Goal: Communication & Community: Answer question/provide support

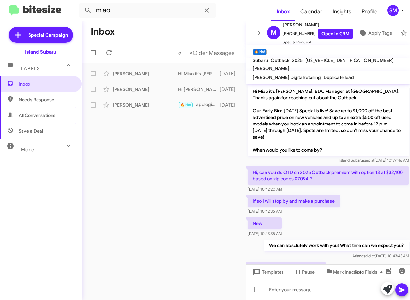
scroll to position [196, 0]
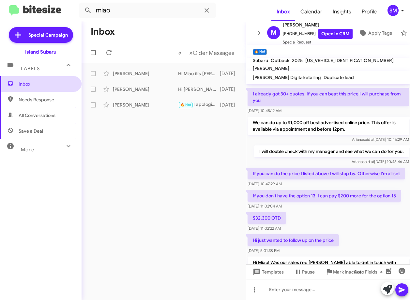
click at [35, 85] on span "Inbox" at bounding box center [46, 84] width 55 height 7
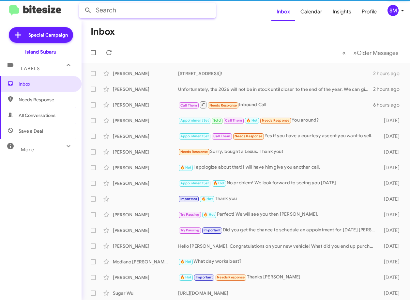
click at [162, 10] on input "text" at bounding box center [147, 11] width 137 height 16
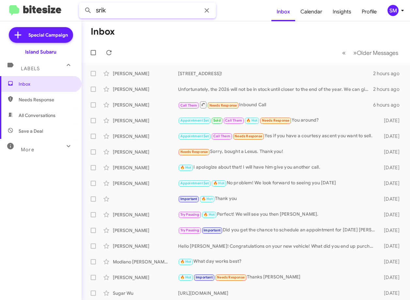
type input "srik"
click at [82, 4] on button at bounding box center [88, 10] width 13 height 13
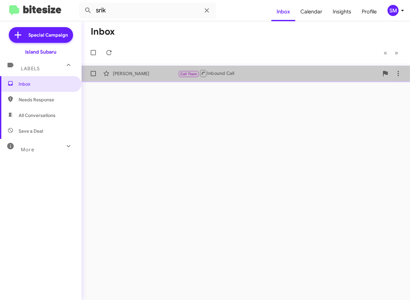
click at [154, 74] on div "[PERSON_NAME]" at bounding box center [145, 73] width 65 height 7
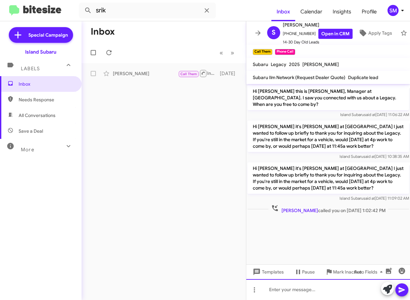
click at [287, 293] on div at bounding box center [328, 289] width 164 height 21
click at [257, 162] on p "Hi [PERSON_NAME] it's [PERSON_NAME] at [GEOGRAPHIC_DATA] I just wanted to follo…" at bounding box center [329, 177] width 162 height 31
drag, startPoint x: 259, startPoint y: 162, endPoint x: 270, endPoint y: 162, distance: 11.4
click at [270, 162] on p "Hi [PERSON_NAME] it's [PERSON_NAME] at [GEOGRAPHIC_DATA] I just wanted to follo…" at bounding box center [329, 177] width 162 height 31
copy p "[PERSON_NAME]"
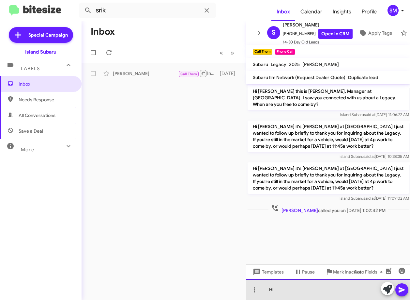
click at [280, 288] on div "Hi" at bounding box center [328, 289] width 164 height 21
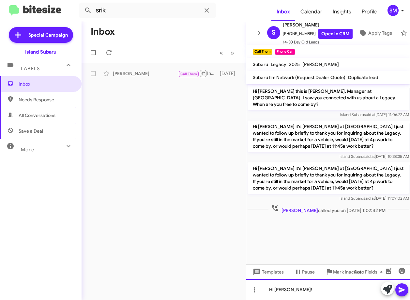
click at [296, 288] on div "Hi [PERSON_NAME]!" at bounding box center [328, 289] width 164 height 21
click at [297, 288] on div "Hi [PERSON_NAME]!" at bounding box center [328, 289] width 164 height 21
click at [296, 287] on div "Hi [PERSON_NAME]!" at bounding box center [328, 289] width 164 height 21
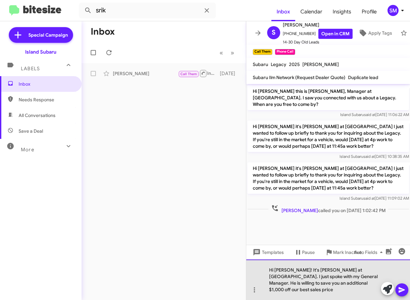
click at [361, 291] on div "Hi [PERSON_NAME]! It's [PERSON_NAME] at [GEOGRAPHIC_DATA]. I just spoke with my…" at bounding box center [328, 279] width 164 height 40
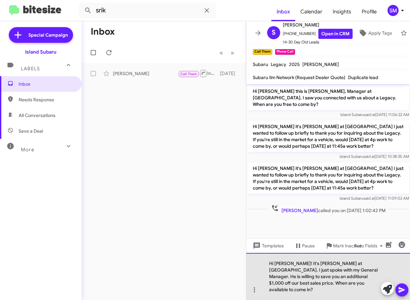
click at [338, 284] on div "Hi [PERSON_NAME]! It's [PERSON_NAME] at [GEOGRAPHIC_DATA]. I just spoke with my…" at bounding box center [328, 276] width 164 height 47
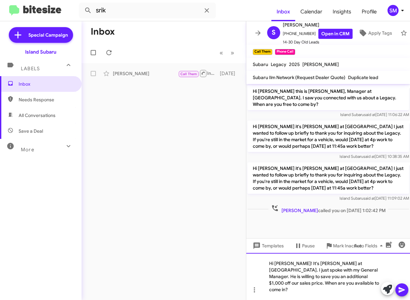
click at [337, 296] on div "Hi [PERSON_NAME]! It's [PERSON_NAME] at [GEOGRAPHIC_DATA]. I just spoke with my…" at bounding box center [328, 276] width 164 height 47
click at [320, 284] on div "Hi [PERSON_NAME]! It's [PERSON_NAME] at [GEOGRAPHIC_DATA]. I just spoke with my…" at bounding box center [328, 276] width 164 height 47
click at [399, 289] on icon at bounding box center [402, 290] width 6 height 6
